Goal: Entertainment & Leisure: Consume media (video, audio)

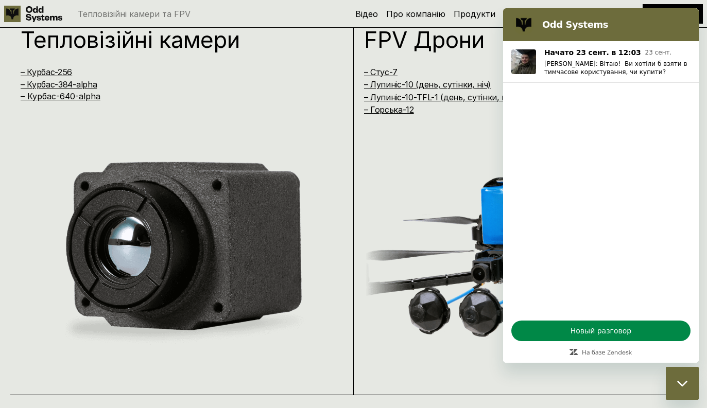
scroll to position [833, 0]
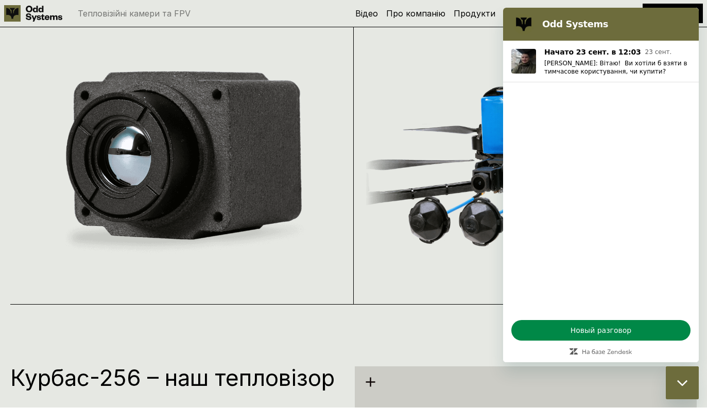
scroll to position [924, 0]
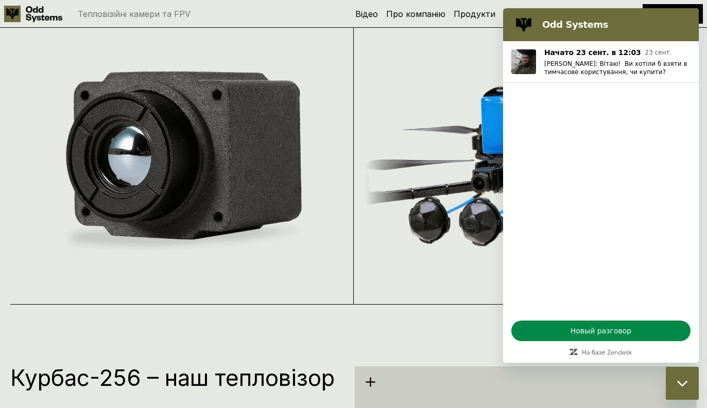
click at [370, 221] on div "Тепловізійні камери – Курбас-256 – Курбас-384-alpha – Курбас-640-alpha FPV Дрон…" at bounding box center [353, 100] width 707 height 408
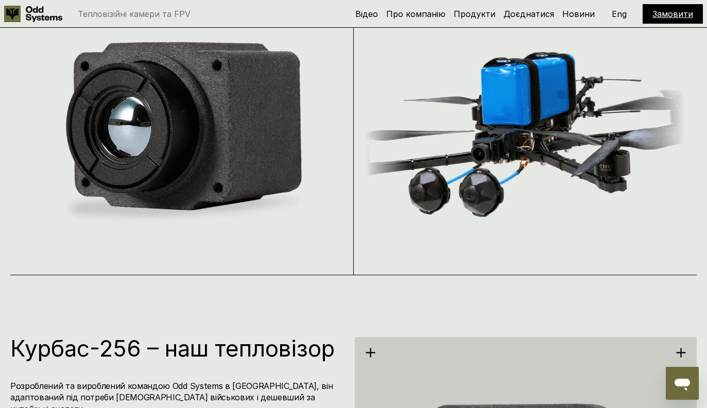
scroll to position [942, 0]
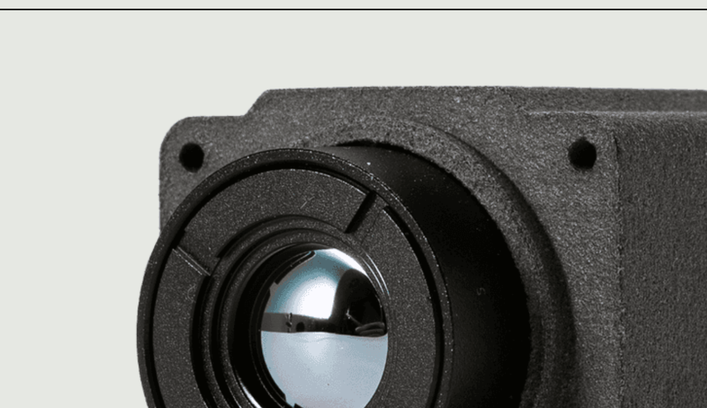
scroll to position [1595, 0]
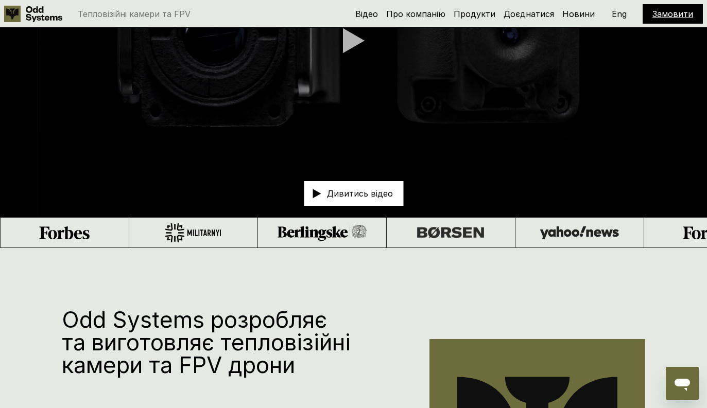
scroll to position [0, 0]
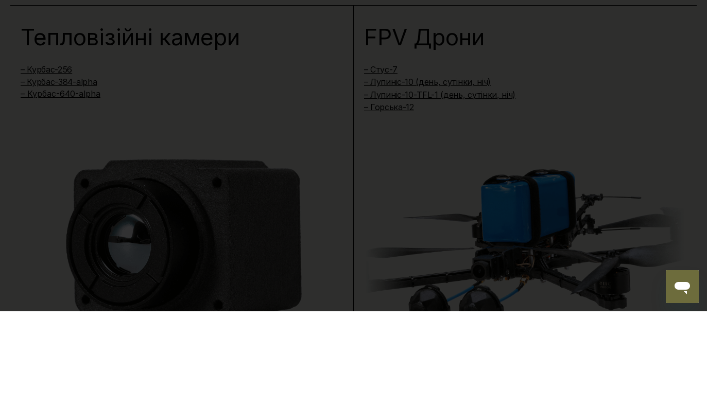
scroll to position [836, 0]
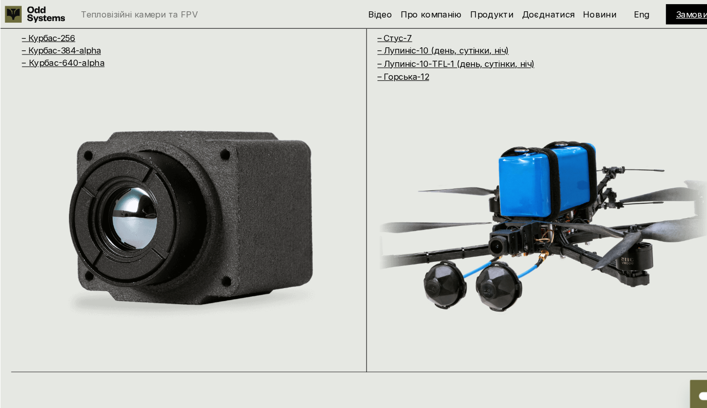
scroll to position [878, 0]
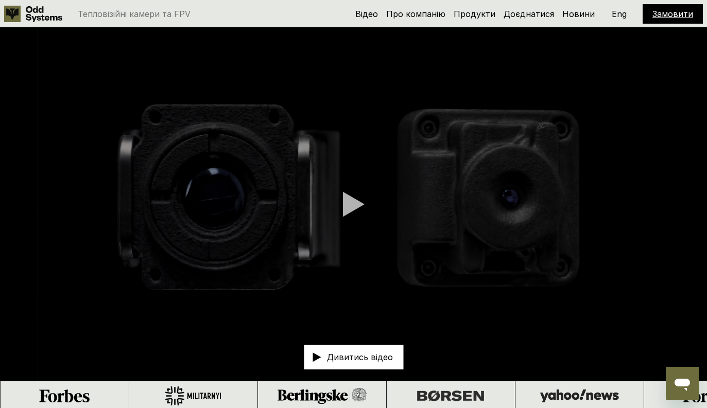
click at [357, 212] on video at bounding box center [353, 204] width 707 height 353
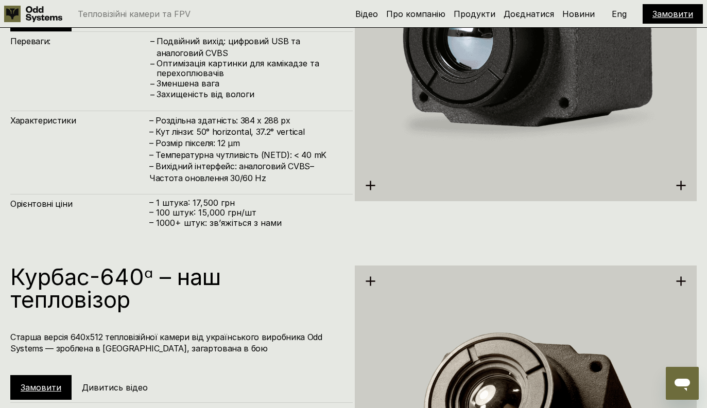
scroll to position [1812, 0]
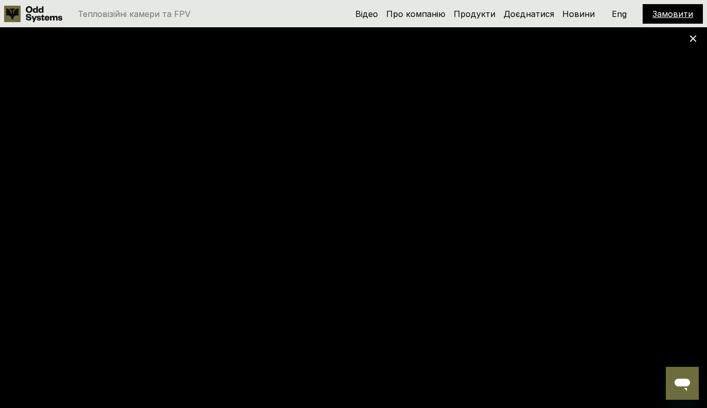
click at [691, 45] on div "Курбас-384ᵅ – наш тепловізор Розроблений та вироблений командою Odd Systems в У…" at bounding box center [353, 29] width 707 height 408
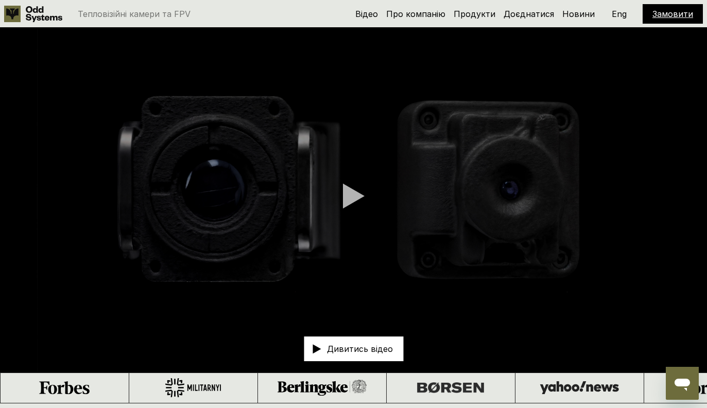
scroll to position [0, 0]
